Goal: Information Seeking & Learning: Learn about a topic

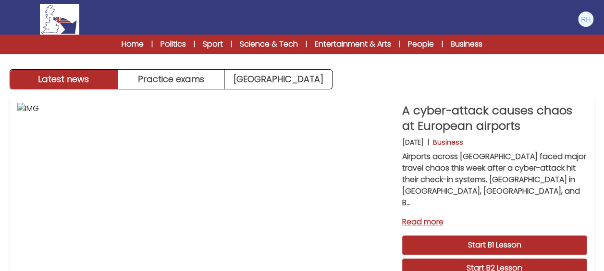
click at [363, 70] on div "Latest news Practice exams Exam Centre" at bounding box center [302, 44] width 604 height 89
click at [389, 21] on div "Manage Account My Account Language English Español Français B1 B2 C1 Logout" at bounding box center [302, 19] width 584 height 31
click at [475, 235] on link "Start B1 Lesson" at bounding box center [494, 244] width 184 height 19
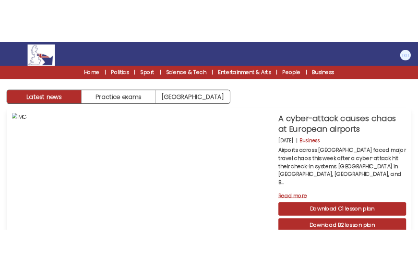
scroll to position [96, 0]
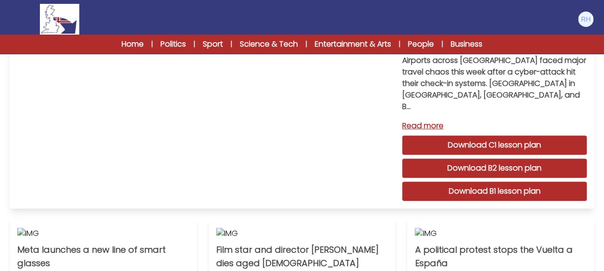
click at [487, 181] on link "Download B1 lesson plan" at bounding box center [494, 190] width 184 height 19
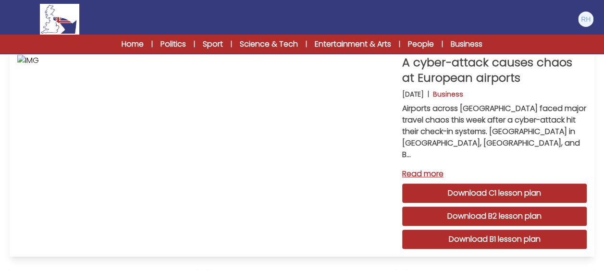
scroll to position [0, 0]
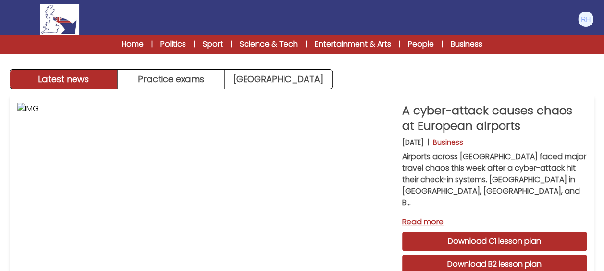
click at [581, 71] on div "Latest news Practice exams Exam Centre" at bounding box center [302, 44] width 604 height 89
click at [344, 40] on link "Entertainment & Arts" at bounding box center [352, 44] width 76 height 12
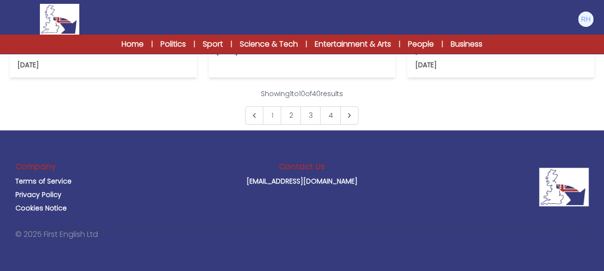
scroll to position [624, 0]
